Goal: Transaction & Acquisition: Purchase product/service

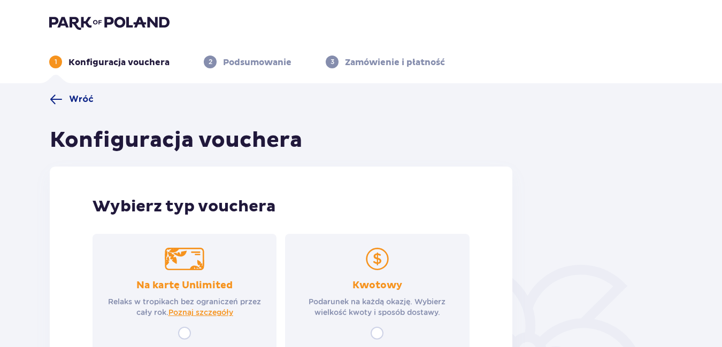
click at [721, 336] on div "Wróć Konfiguracja vouchera Wybierz typ vouchera Na kartę Unlimited Relaks w tro…" at bounding box center [361, 265] width 722 height 365
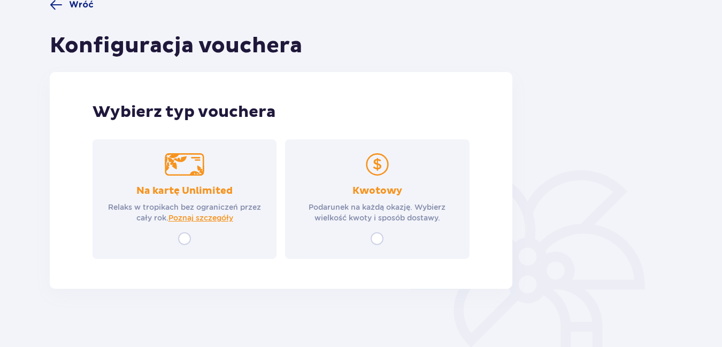
scroll to position [100, 0]
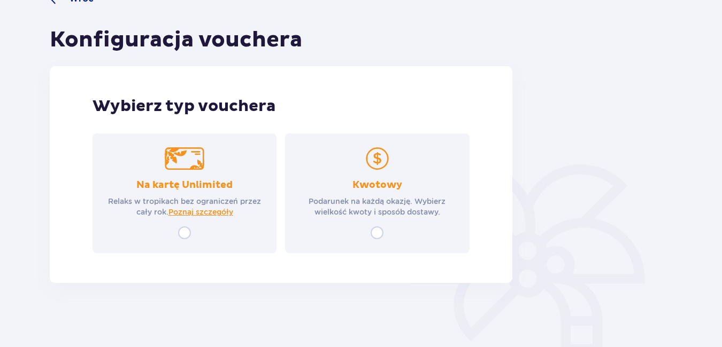
click at [377, 171] on div "Kwotowy Podarunek na każdą okazję. Wybierz wielkość kwoty i sposób dostawy." at bounding box center [377, 194] width 184 height 120
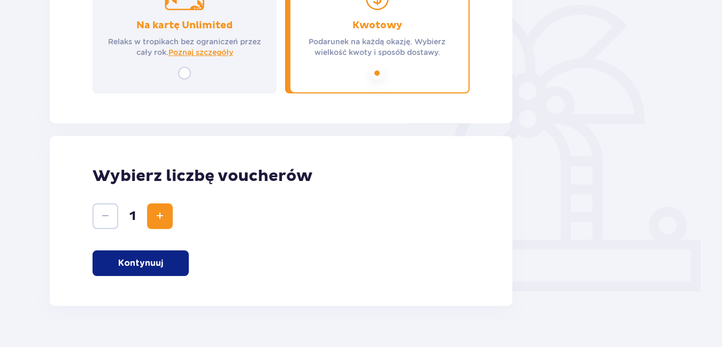
scroll to position [283, 0]
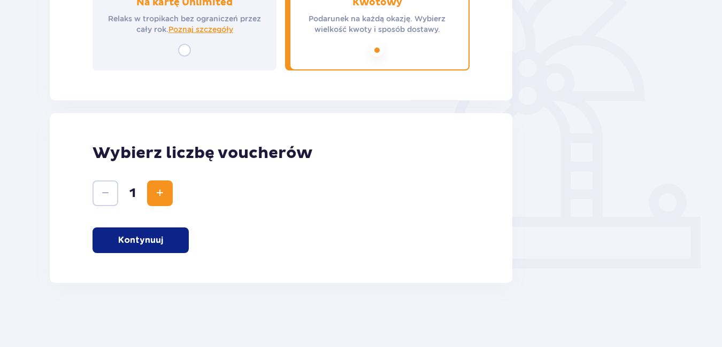
click at [129, 240] on p "Kontynuuj" at bounding box center [140, 241] width 45 height 12
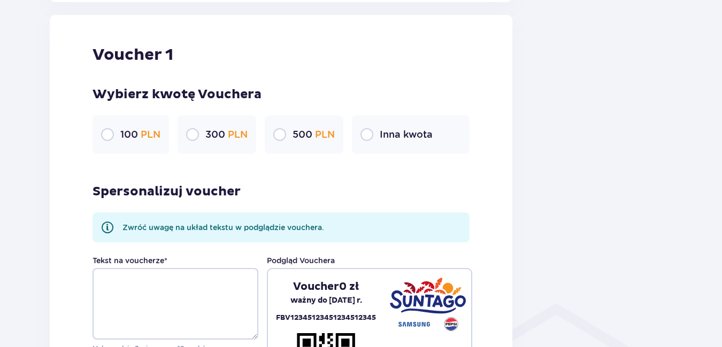
scroll to position [567, 0]
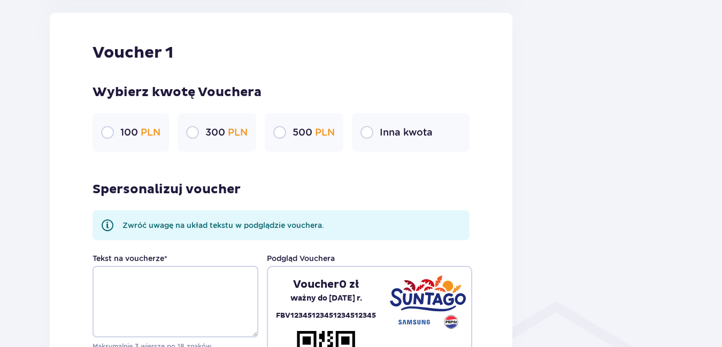
click at [133, 133] on p "100 PLN" at bounding box center [140, 132] width 40 height 13
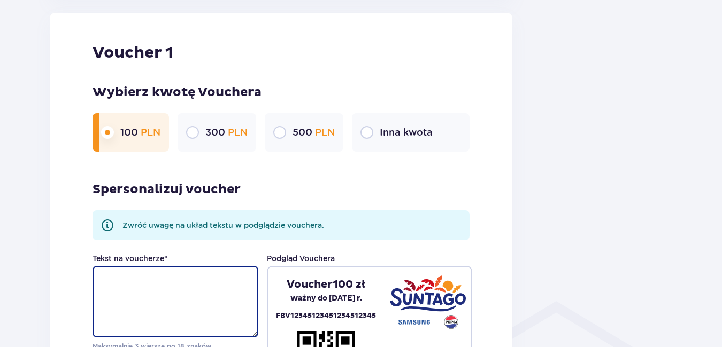
click at [128, 279] on textarea "Tekst na voucherze *" at bounding box center [175, 302] width 166 height 72
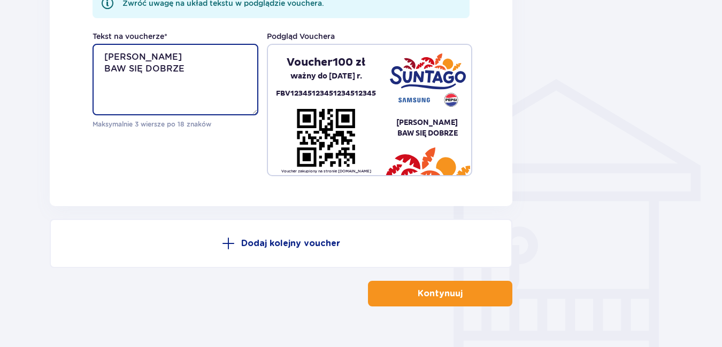
scroll to position [789, 0]
type textarea "TOLA PISARSKA BAW SIĘ DOBRZE"
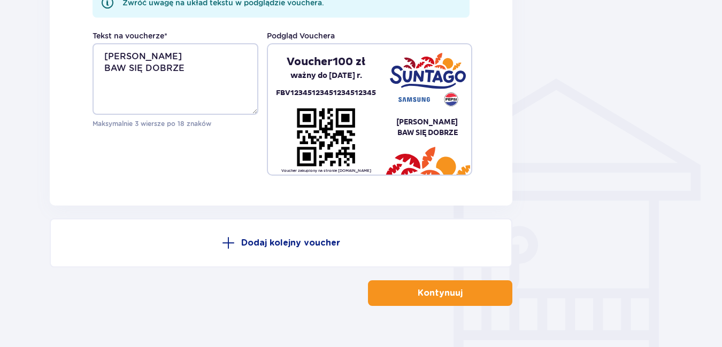
drag, startPoint x: 450, startPoint y: 290, endPoint x: 423, endPoint y: 295, distance: 26.5
click at [423, 295] on p "Kontynuuj" at bounding box center [439, 294] width 45 height 12
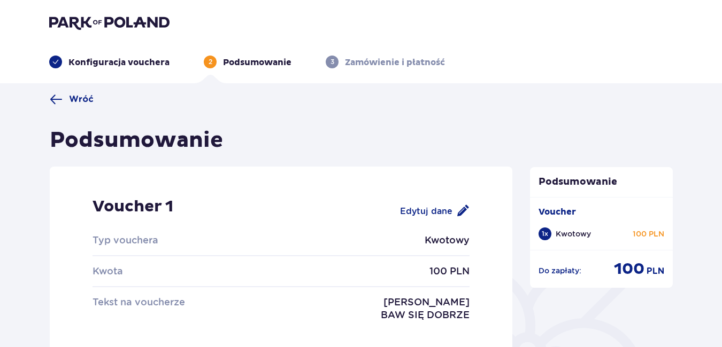
scroll to position [135, 0]
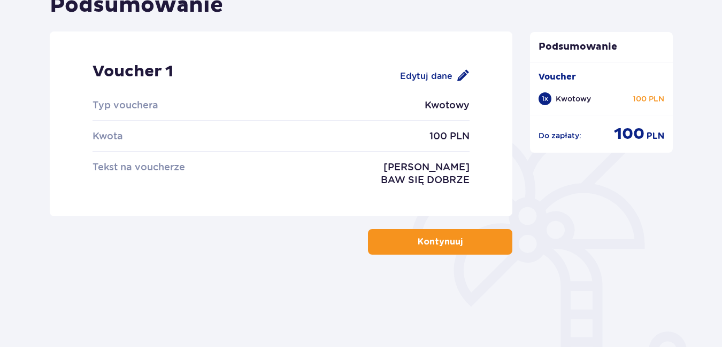
click at [446, 239] on p "Kontynuuj" at bounding box center [439, 242] width 45 height 12
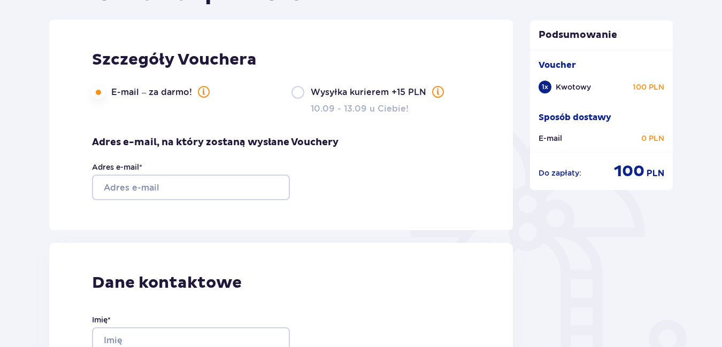
scroll to position [144, 0]
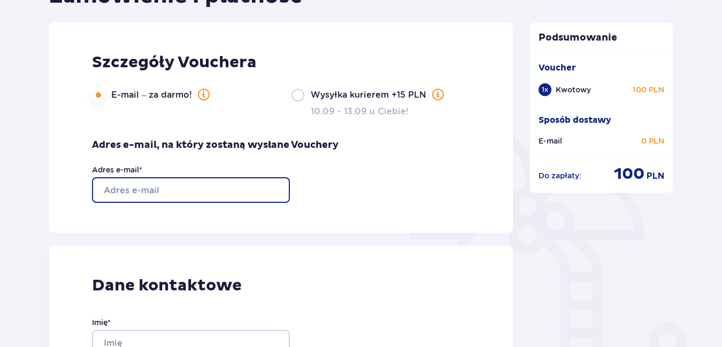
click at [206, 190] on input "Adres e-mail *" at bounding box center [191, 190] width 198 height 26
type input "A"
type input "ania0206@wp.pl"
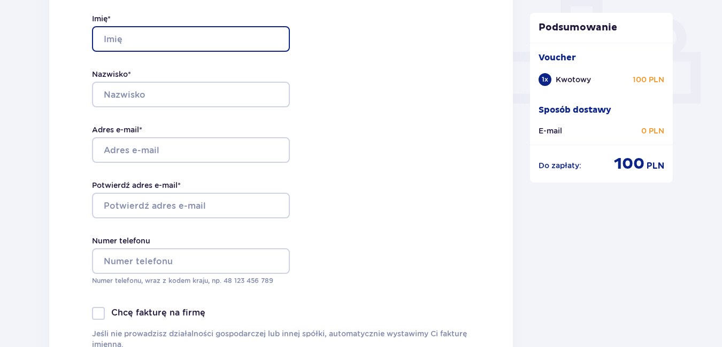
click at [244, 28] on input "Imię *" at bounding box center [191, 39] width 198 height 26
type input "anna"
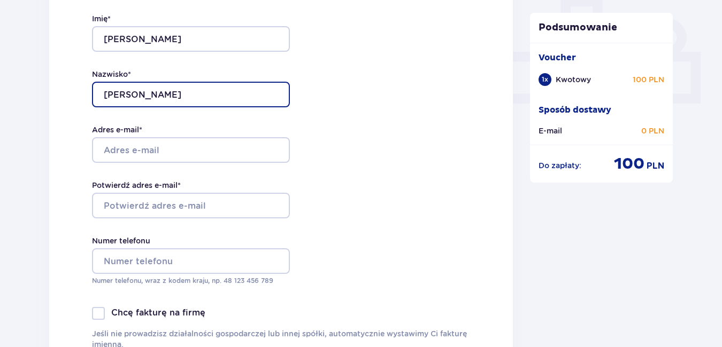
type input "ziolkowska"
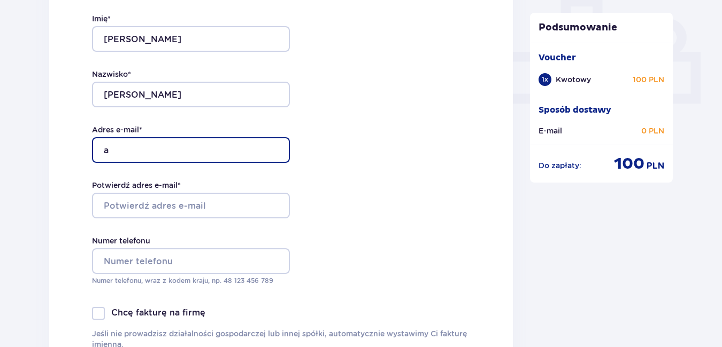
type input "ania0206@wp.pl"
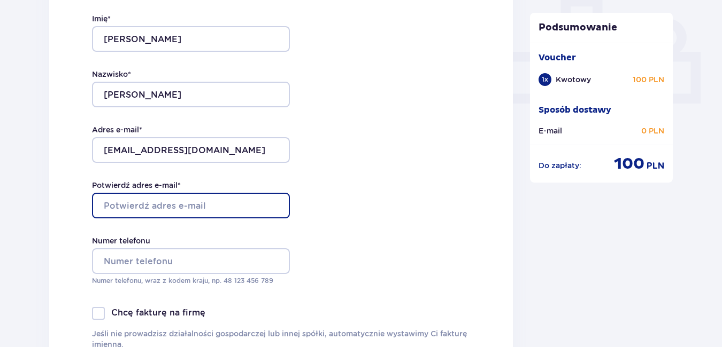
type input "ania0206@wp.pl"
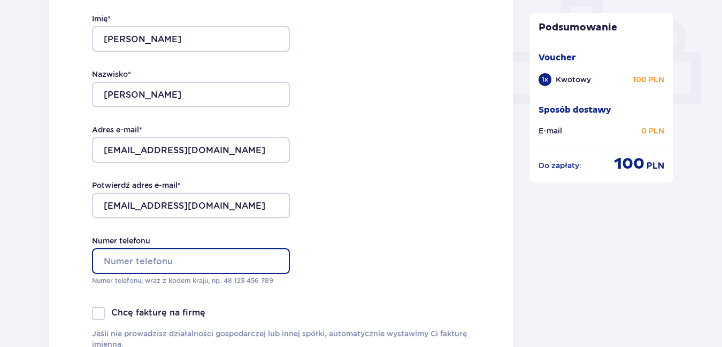
click at [136, 264] on input "Numer telefonu" at bounding box center [191, 262] width 198 height 26
type input "+48506031371"
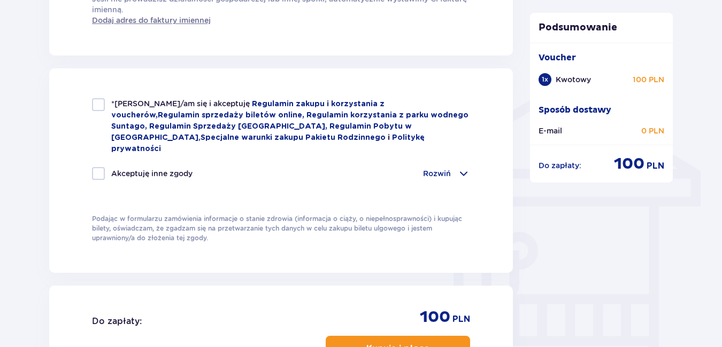
scroll to position [785, 0]
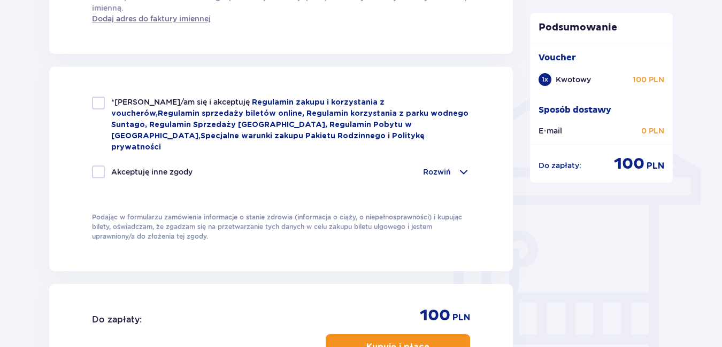
click at [100, 102] on div at bounding box center [98, 103] width 13 height 13
checkbox input "true"
click at [99, 166] on div at bounding box center [98, 172] width 13 height 13
checkbox input "true"
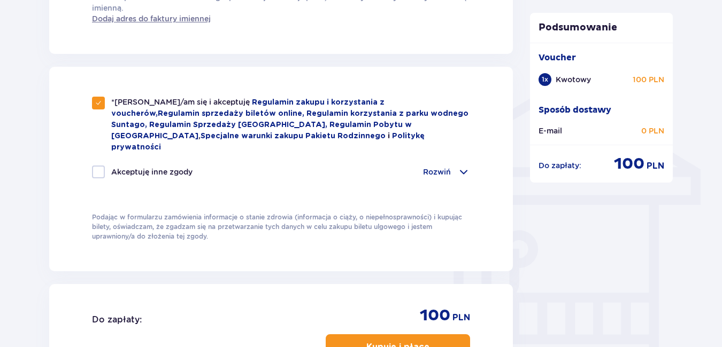
checkbox input "true"
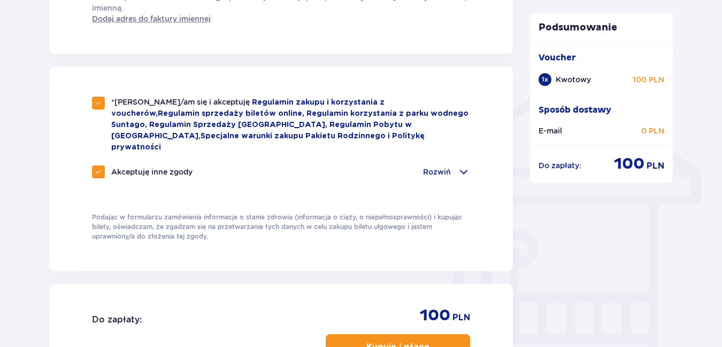
click at [400, 342] on p "Kupuję i płacę" at bounding box center [397, 348] width 63 height 12
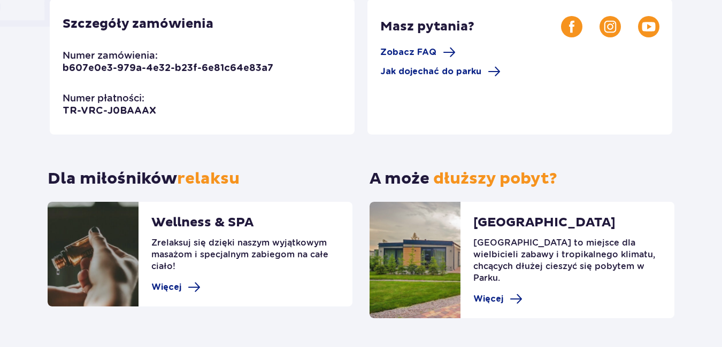
scroll to position [17, 0]
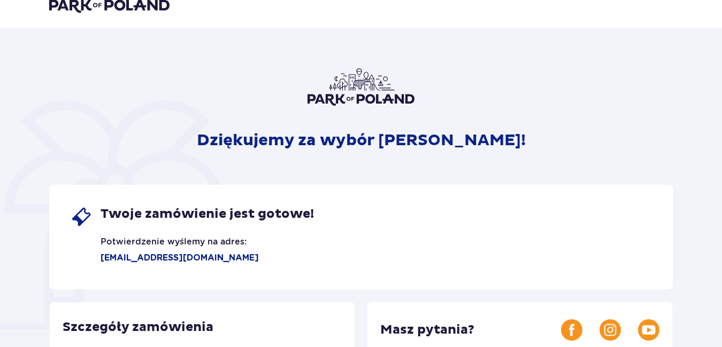
drag, startPoint x: 720, startPoint y: 72, endPoint x: 723, endPoint y: 103, distance: 31.1
click at [722, 103] on html "Dziękujemy za wybór Suntago! Twoje zamówienie jest gotowe! Potwierdzenie wyślem…" at bounding box center [361, 156] width 722 height 347
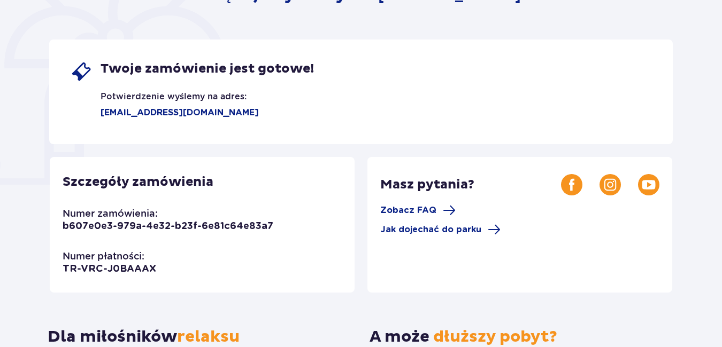
scroll to position [183, 0]
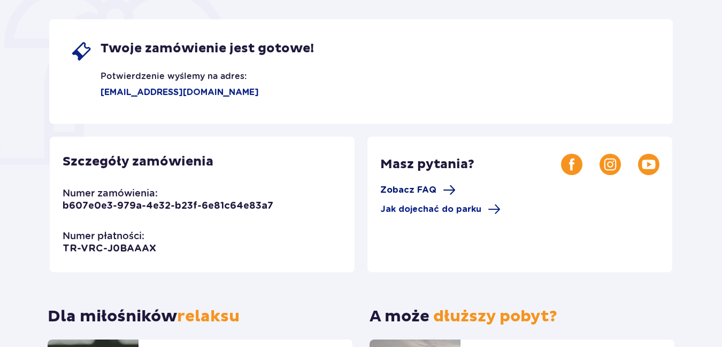
click at [427, 189] on span "Zobacz FAQ" at bounding box center [408, 190] width 56 height 12
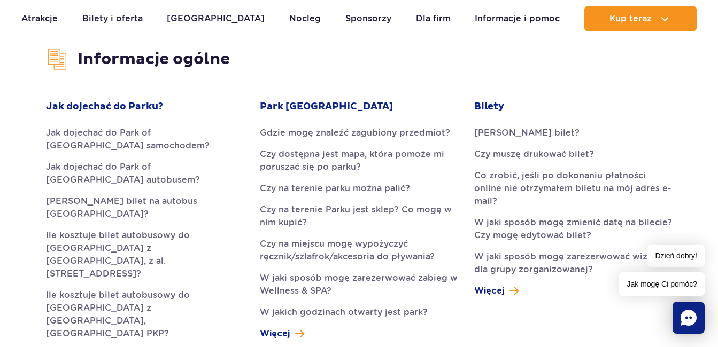
scroll to position [278, 0]
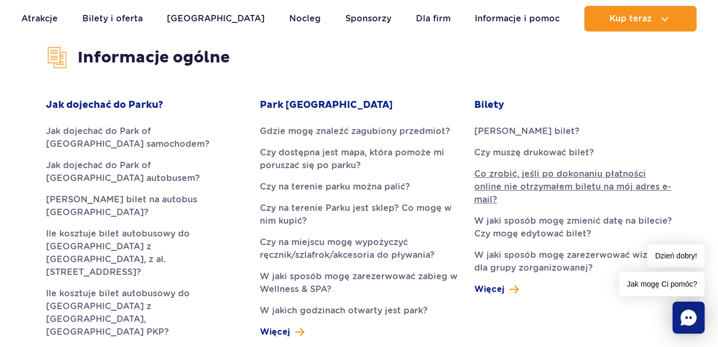
click at [522, 175] on link "Co zrobić, jeśli po dokonaniu płatności online nie otrzymałem biletu na mój adr…" at bounding box center [573, 187] width 198 height 38
